Goal: Check status: Check status

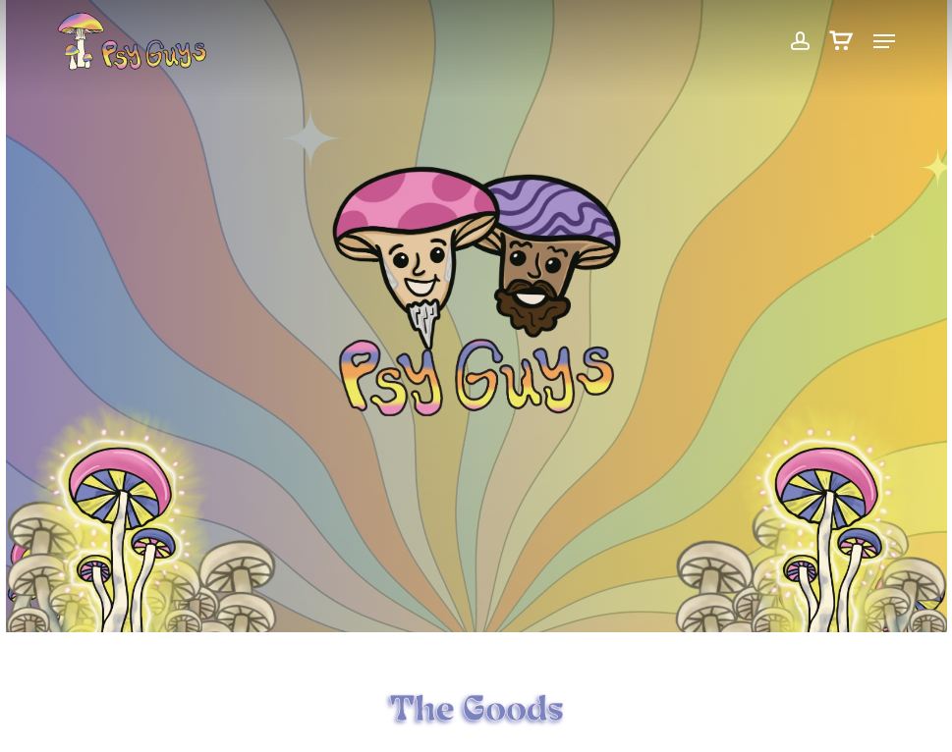
click at [797, 36] on span at bounding box center [799, 41] width 21 height 33
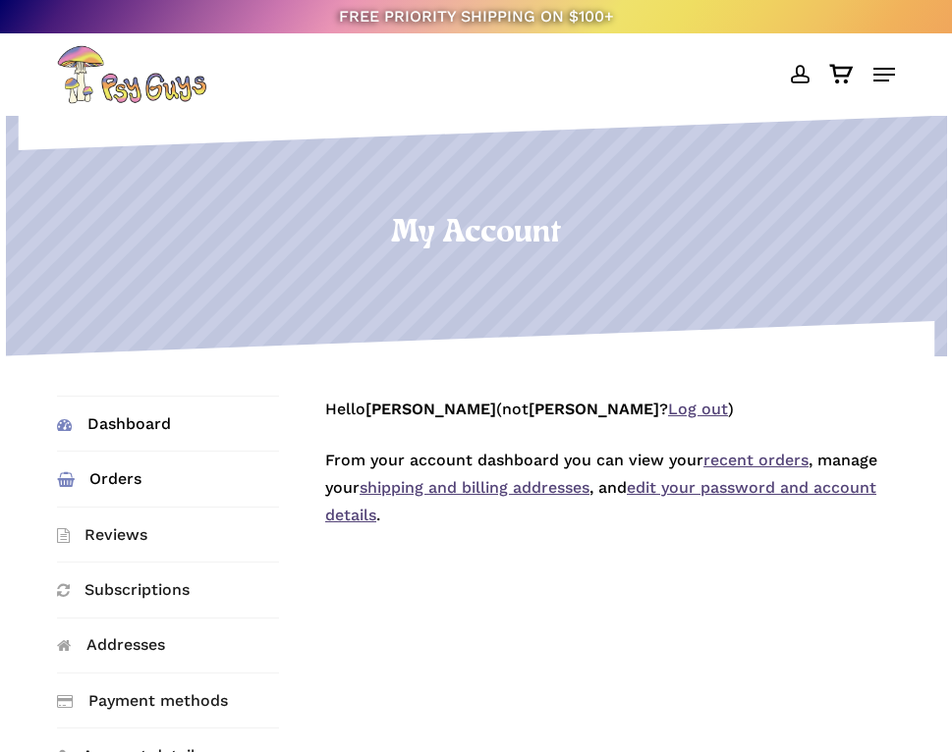
click at [132, 475] on link "Orders" at bounding box center [168, 479] width 222 height 54
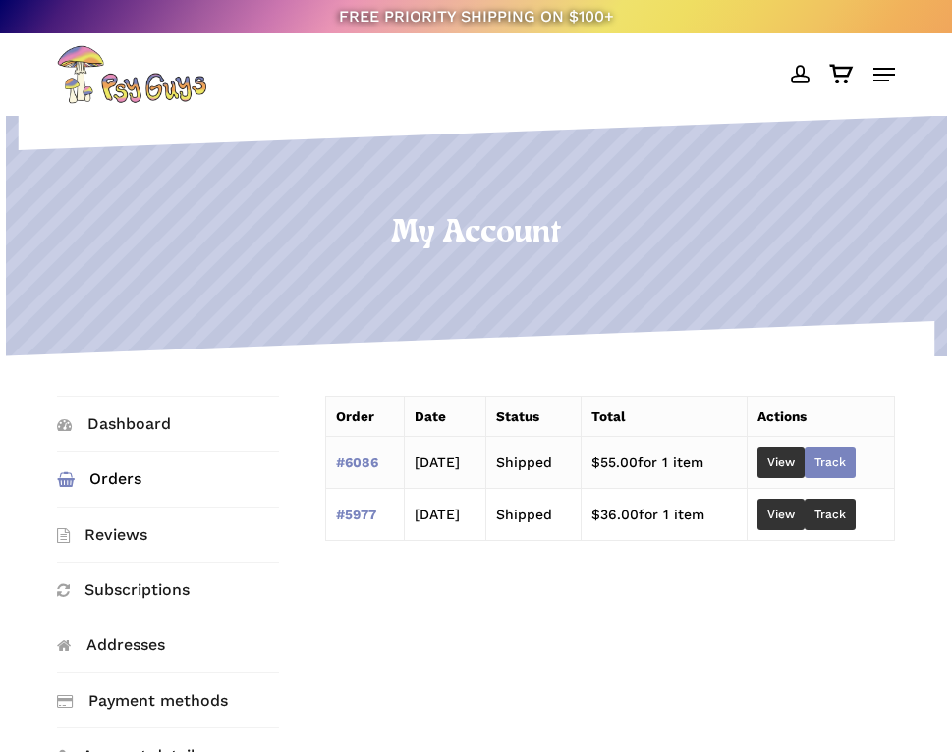
click at [856, 451] on link "Track" at bounding box center [830, 462] width 51 height 31
